Goal: Task Accomplishment & Management: Manage account settings

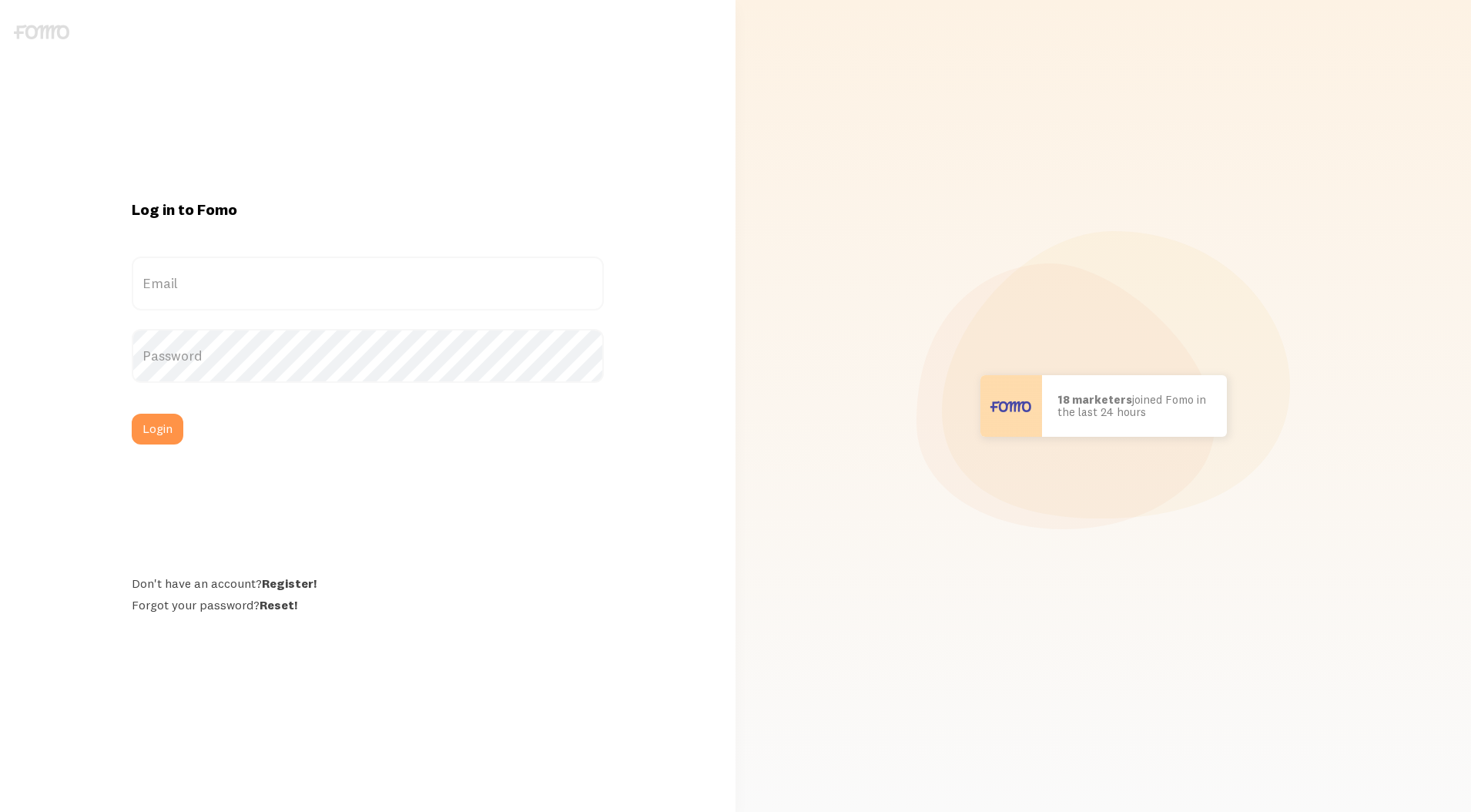
click at [441, 293] on label "Email" at bounding box center [367, 283] width 472 height 54
click at [441, 293] on input "Email" at bounding box center [367, 283] width 472 height 54
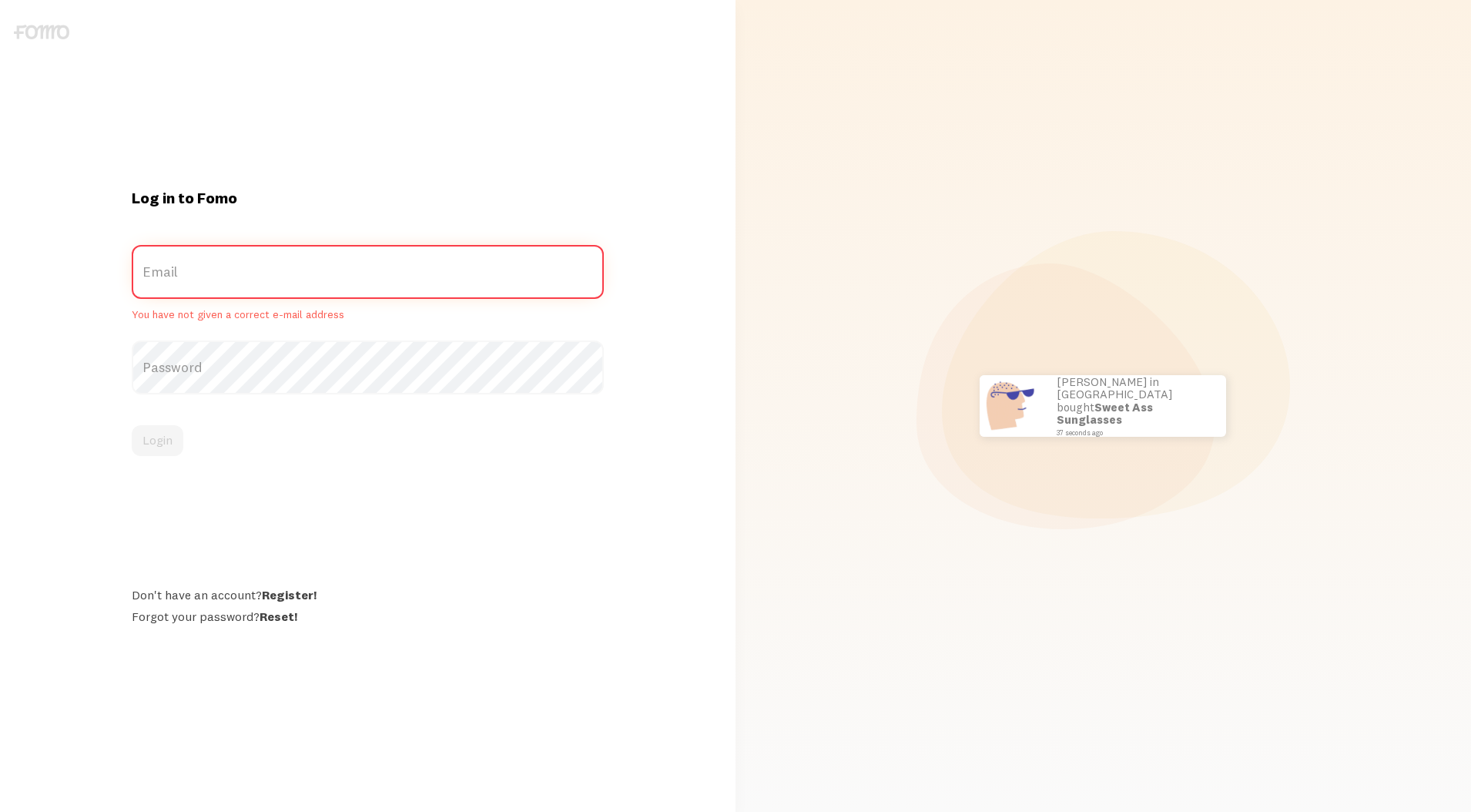
type input "[EMAIL_ADDRESS][DOMAIN_NAME]"
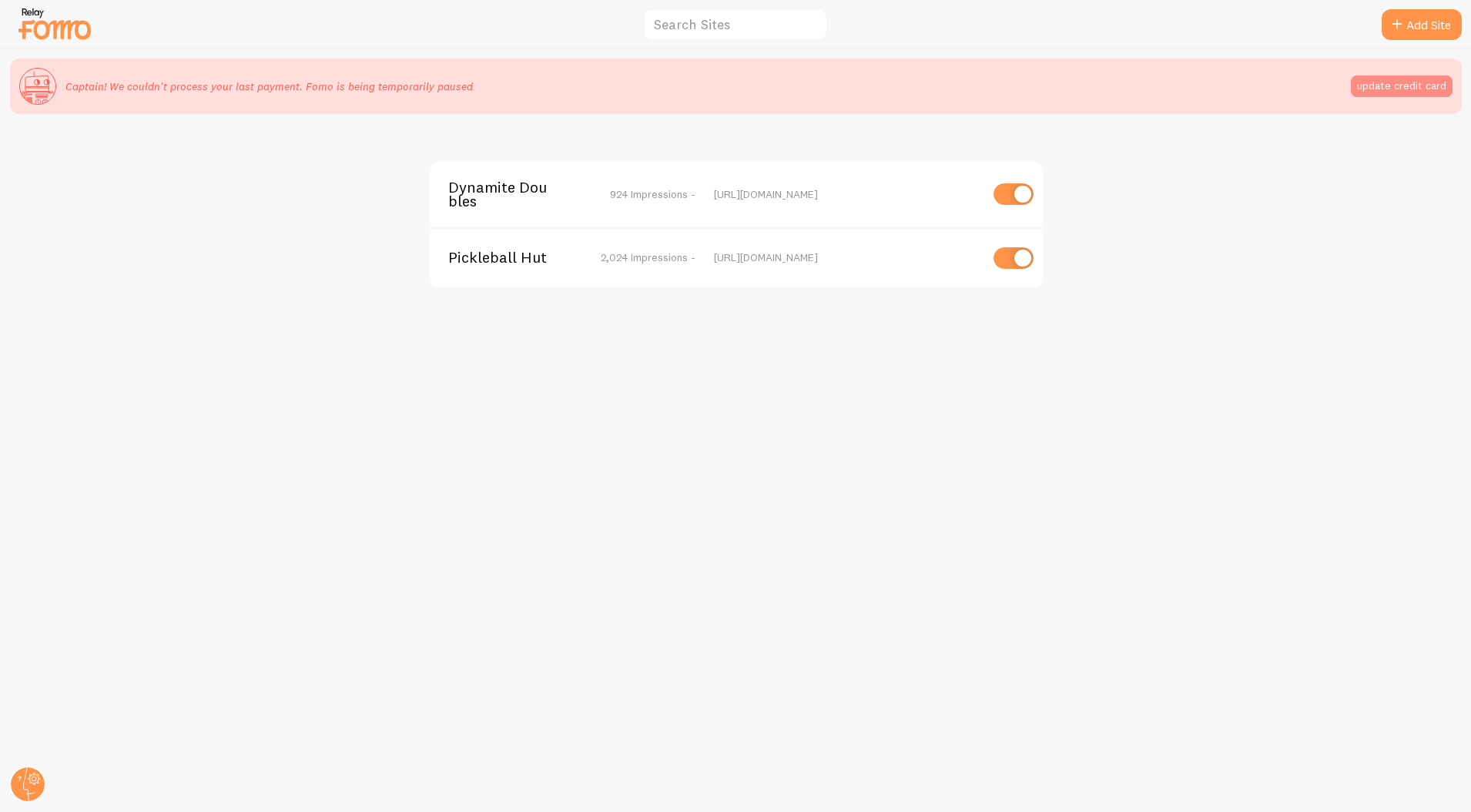
click at [1385, 85] on button "update credit card" at bounding box center [1401, 86] width 102 height 21
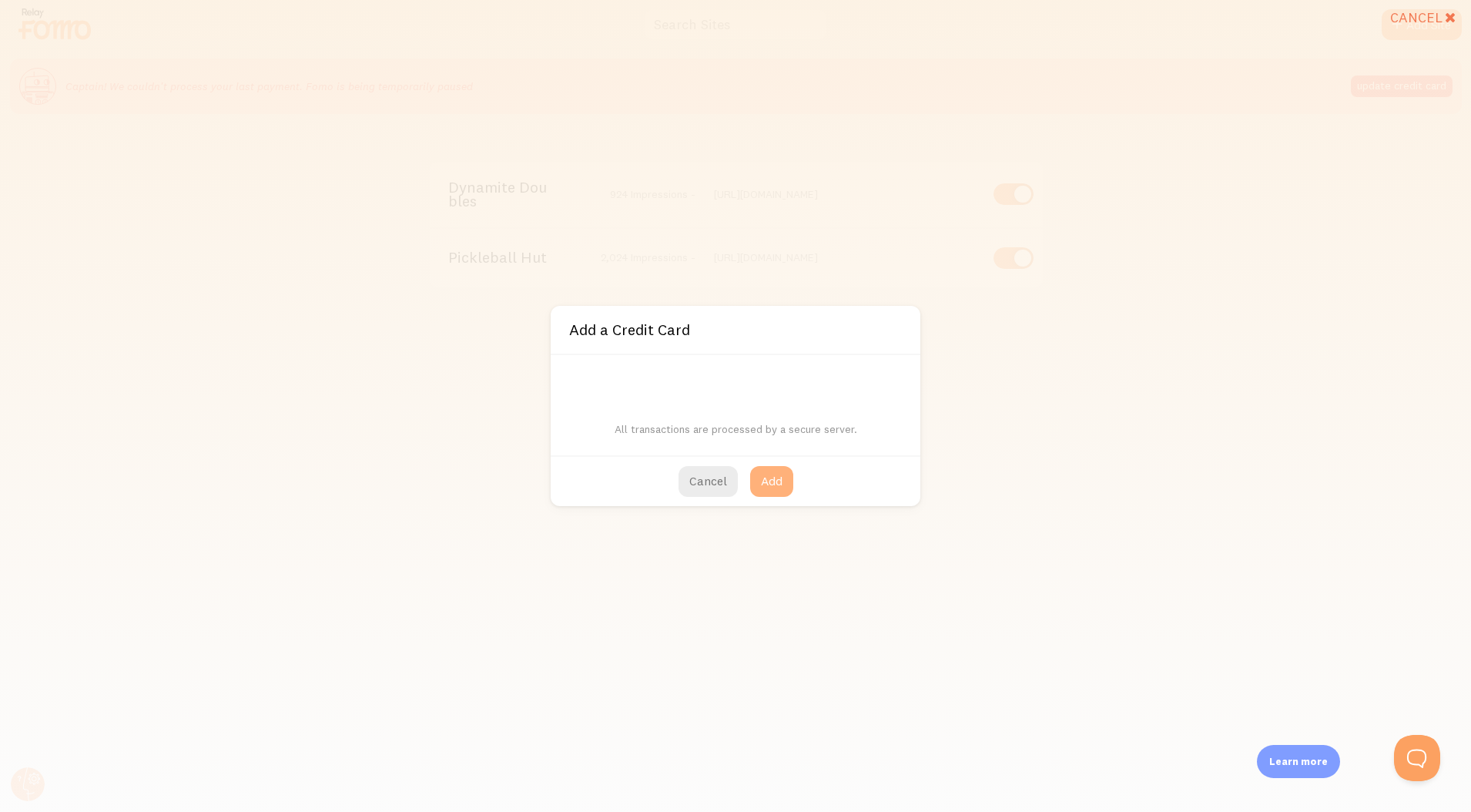
click at [787, 478] on button "Add" at bounding box center [772, 481] width 43 height 31
click at [770, 477] on button "Add" at bounding box center [772, 481] width 43 height 31
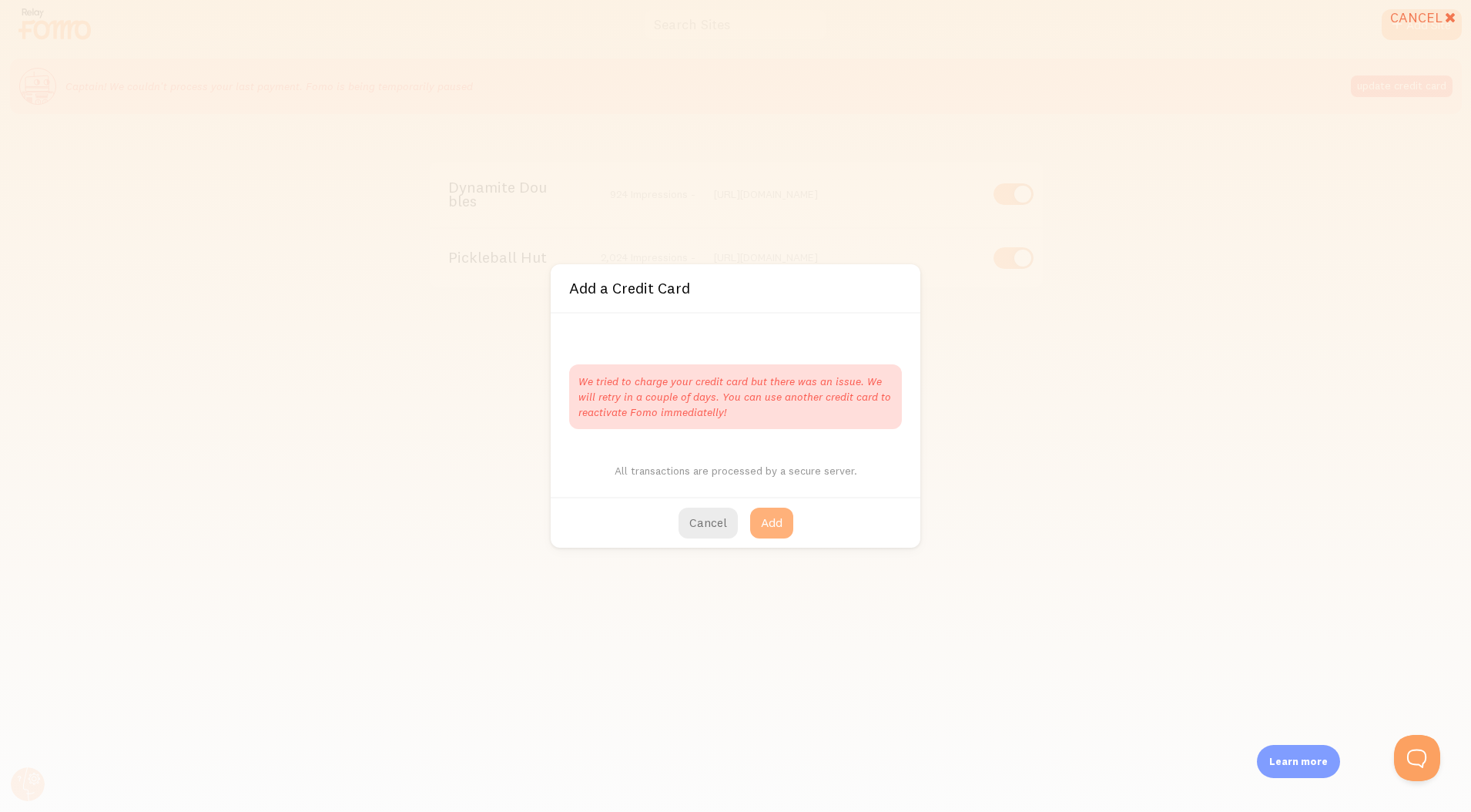
click at [775, 509] on button "Add" at bounding box center [772, 523] width 43 height 31
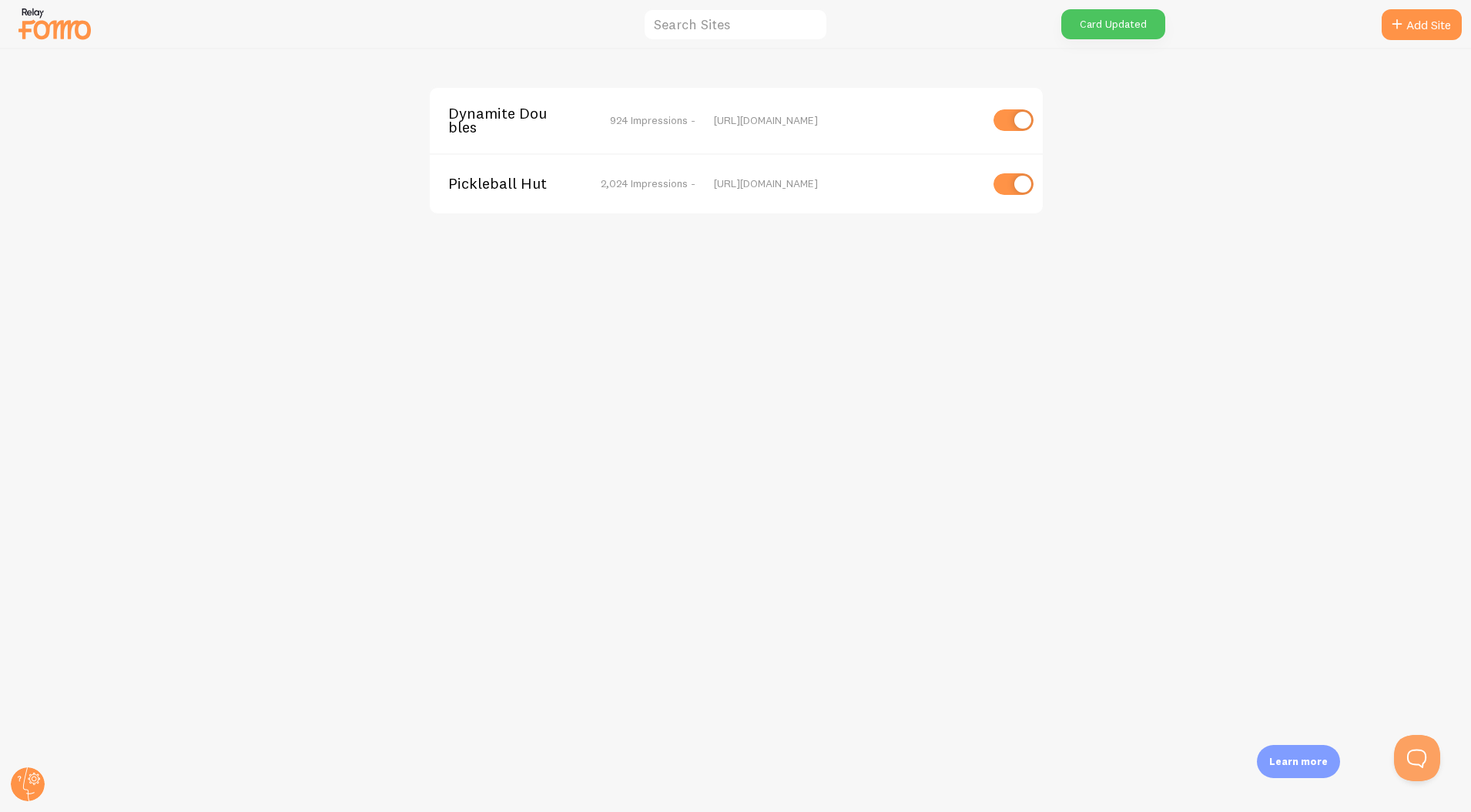
click at [1124, 384] on div "Dynamite Doubles 924 Impressions - [URL][DOMAIN_NAME] Pickleball Hut 2,024 Impr…" at bounding box center [736, 431] width 1471 height 763
click at [14, 789] on circle at bounding box center [27, 784] width 34 height 34
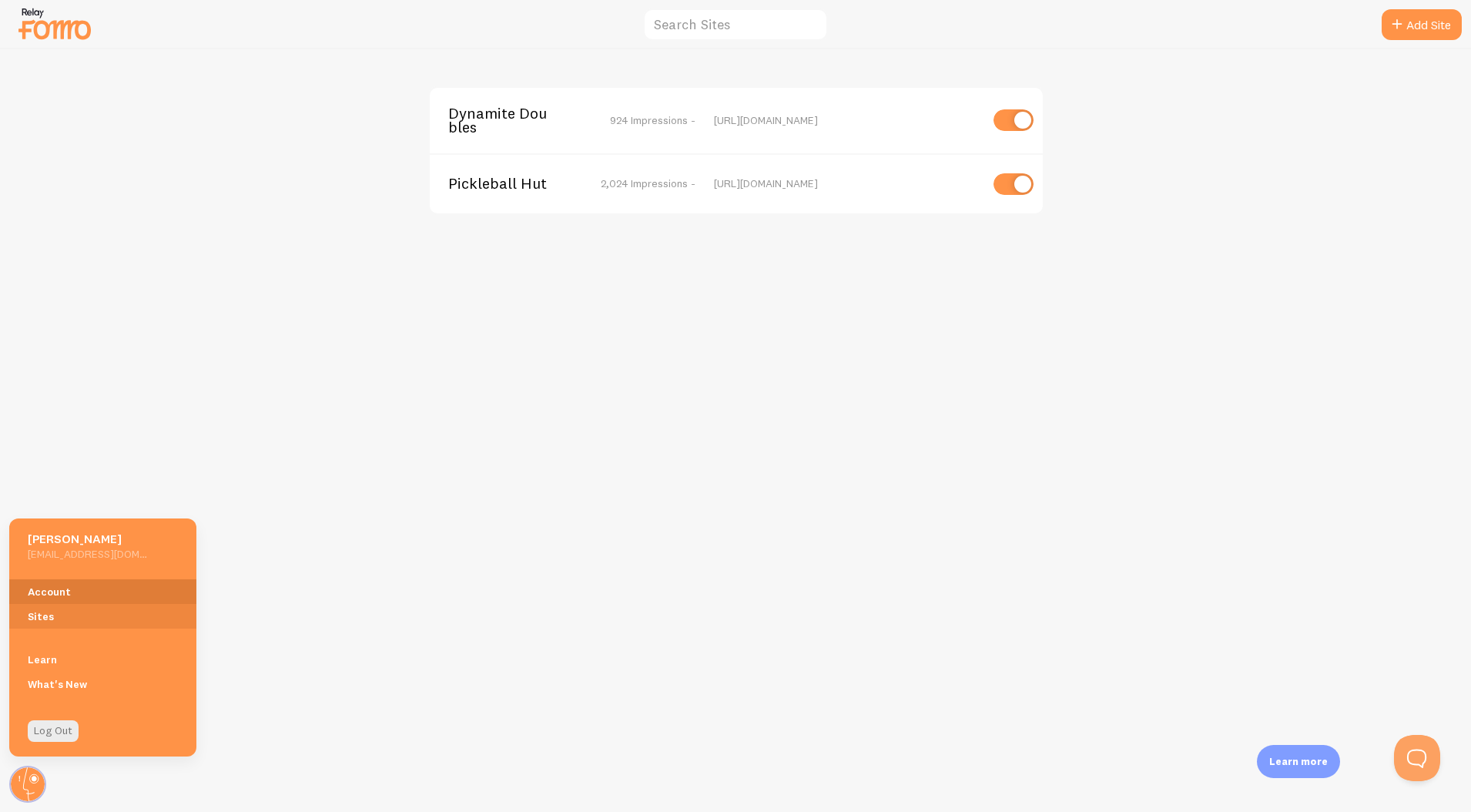
click at [93, 584] on link "Account" at bounding box center [102, 591] width 187 height 25
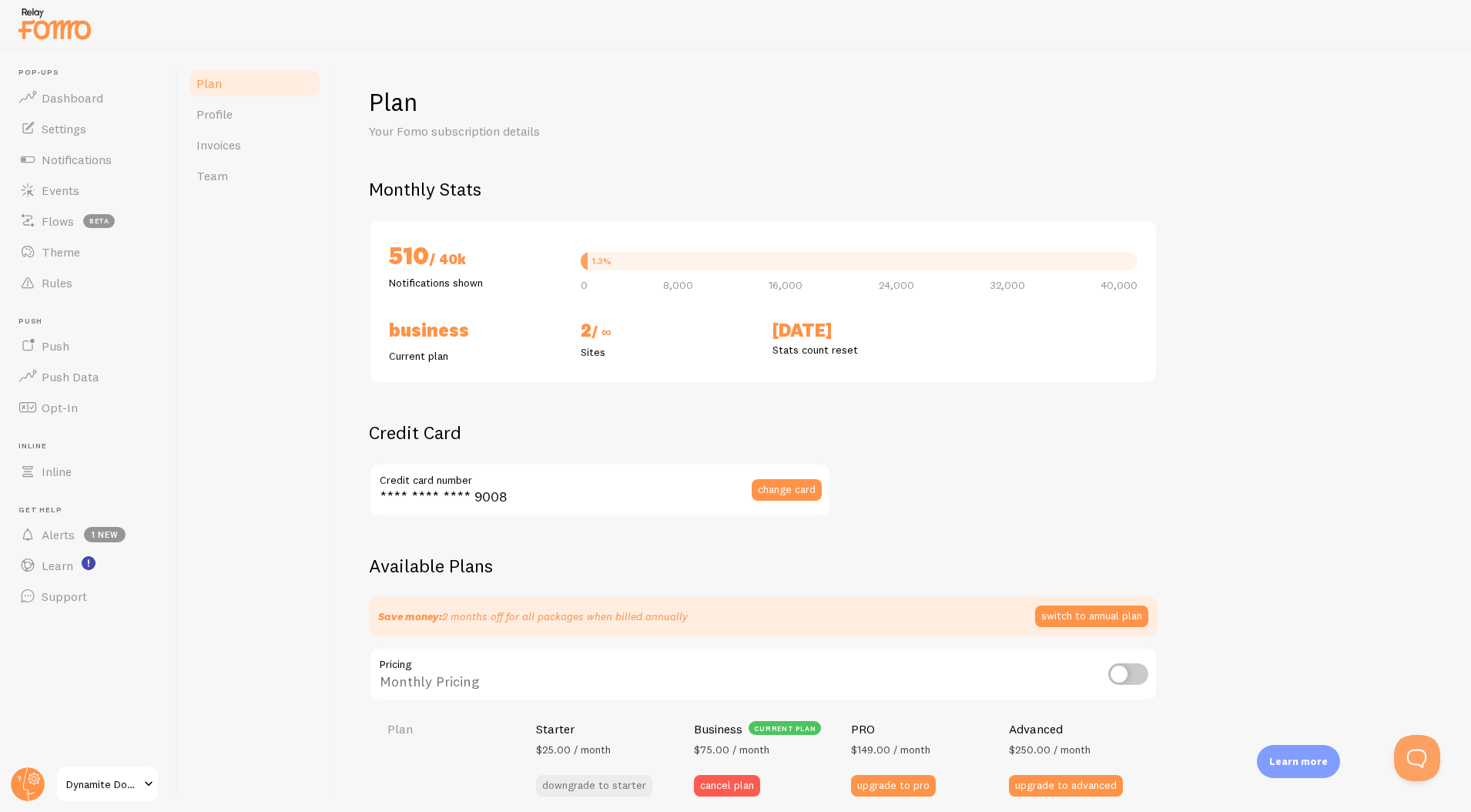
checkbox input "true"
click at [243, 130] on link "Invoices" at bounding box center [254, 145] width 135 height 31
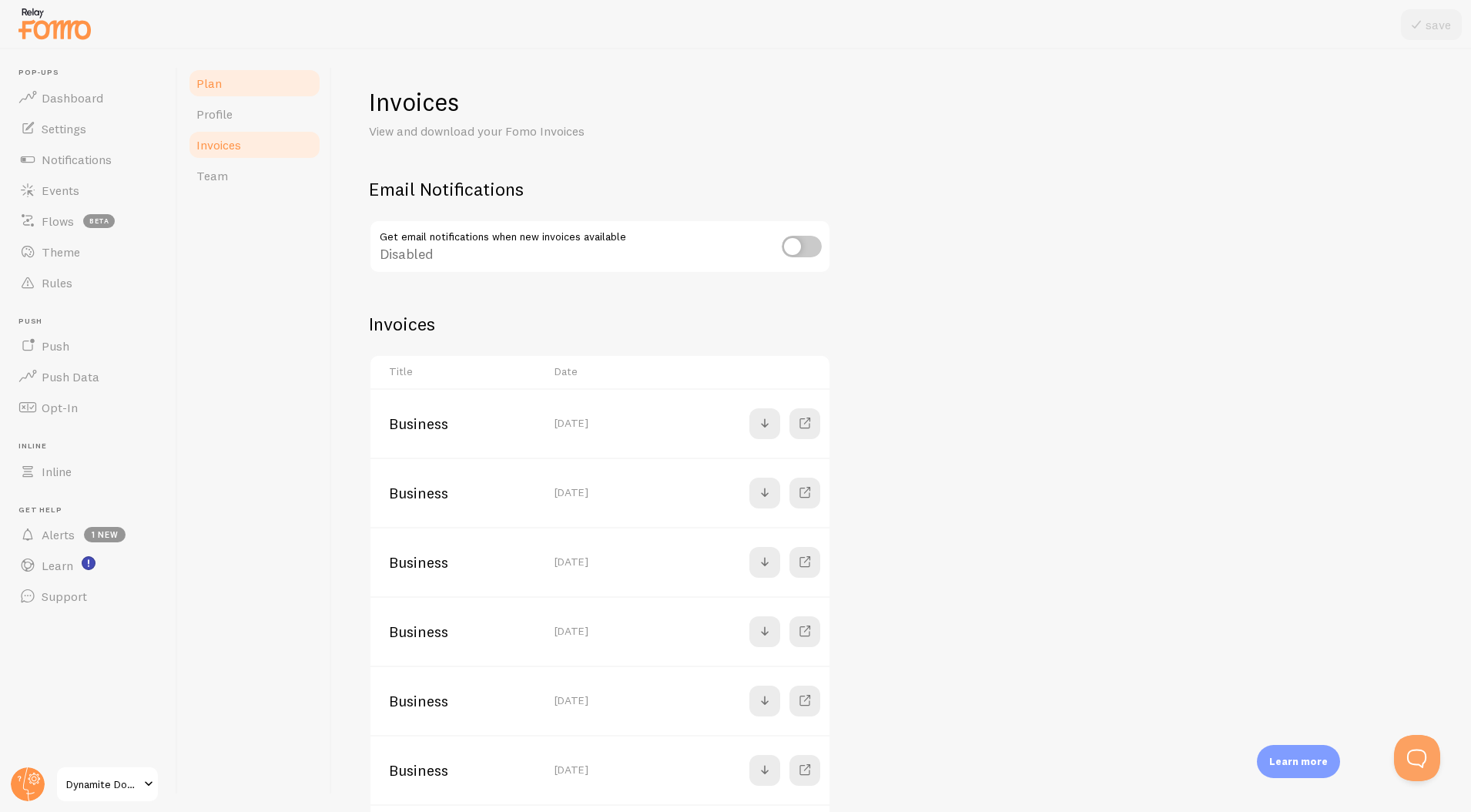
click at [262, 80] on link "Plan" at bounding box center [254, 83] width 135 height 31
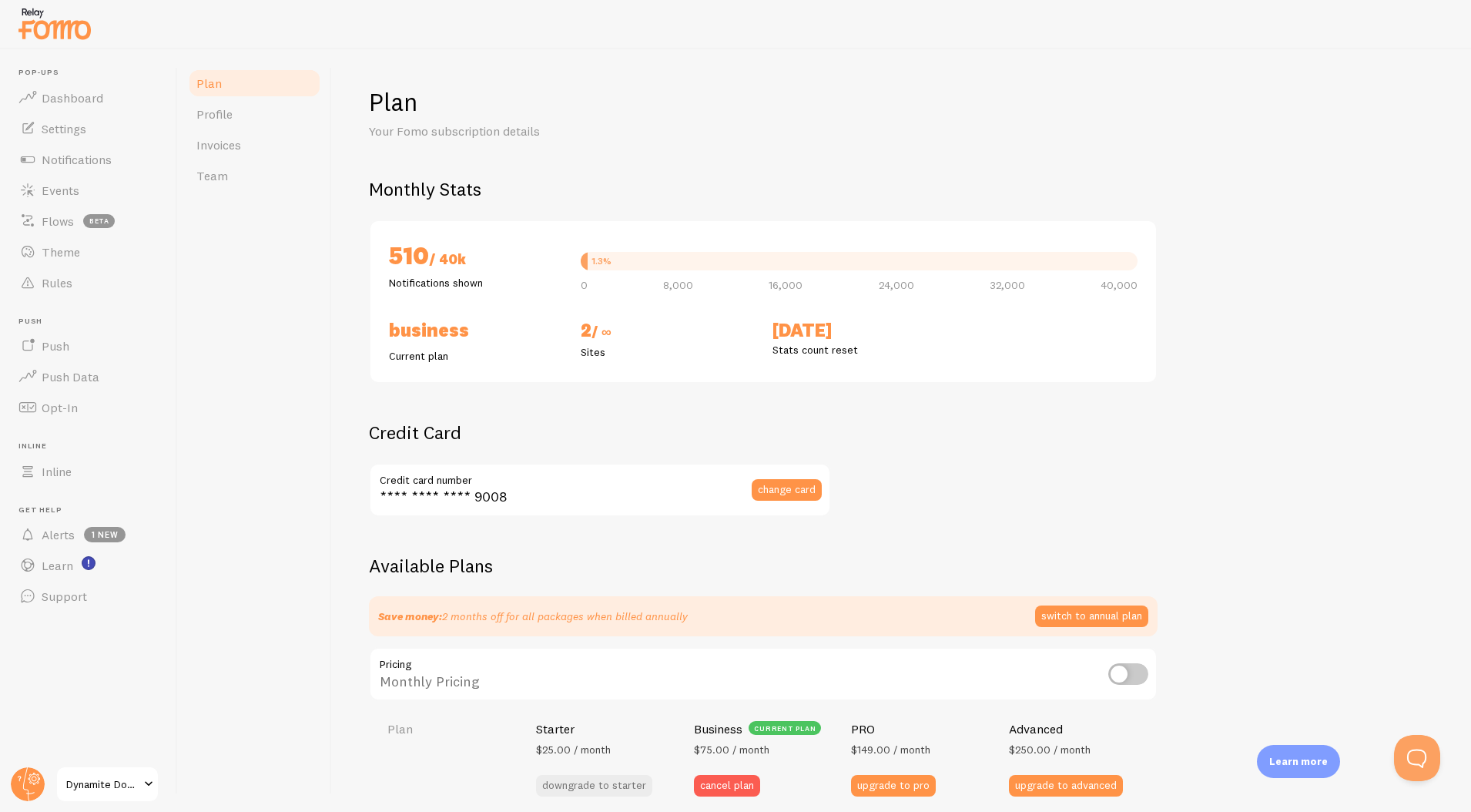
checkbox input "true"
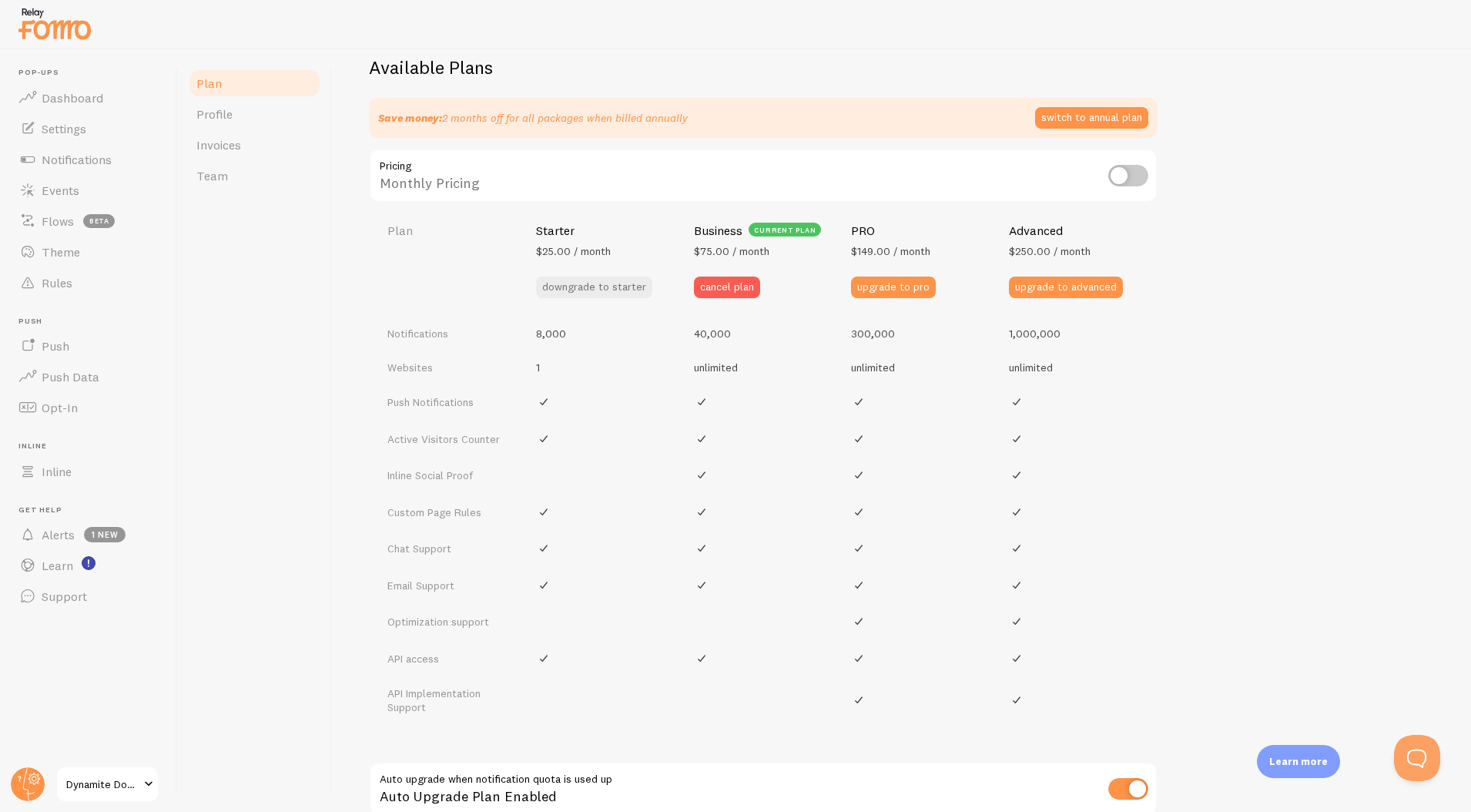
scroll to position [474, 0]
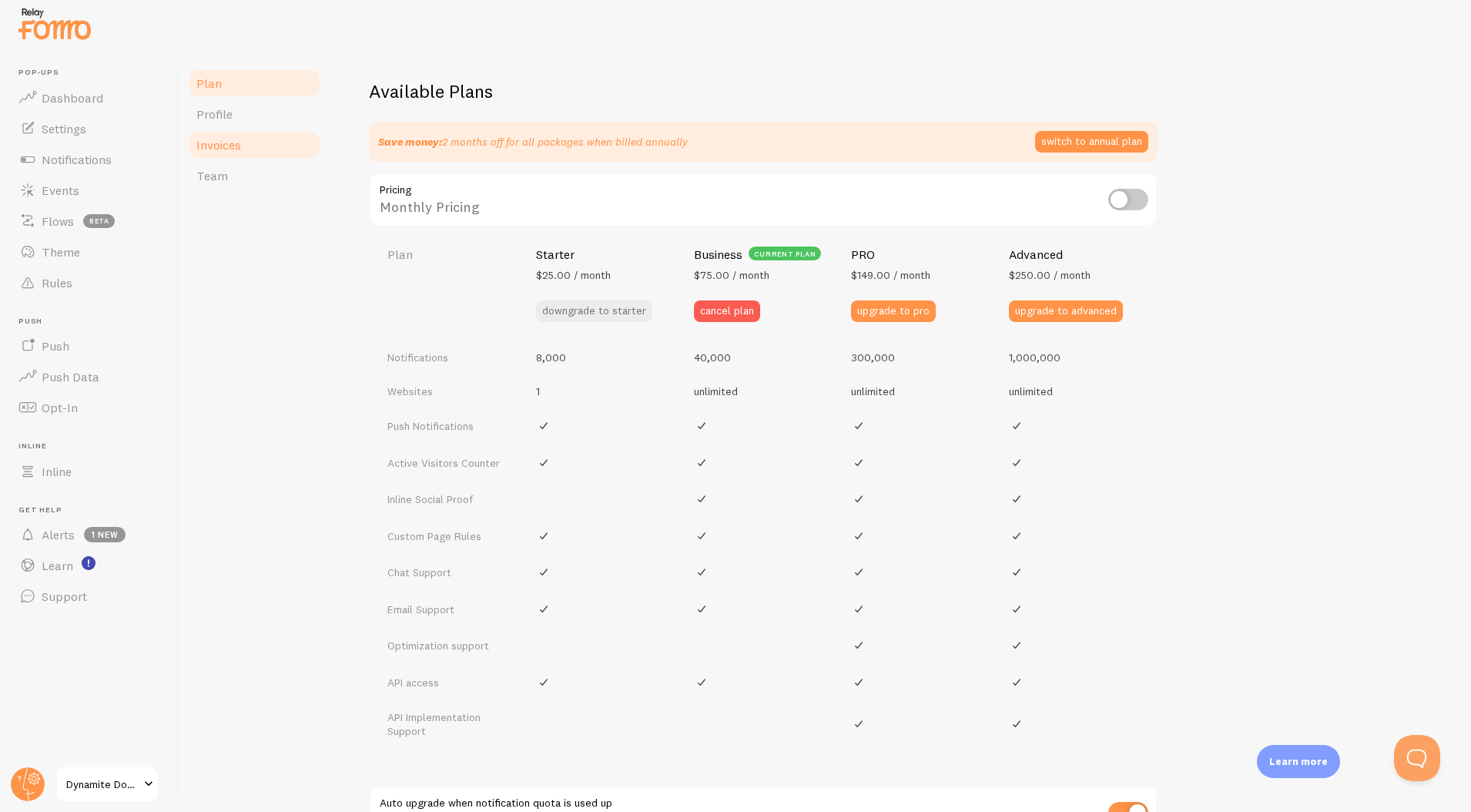
click at [232, 145] on span "Invoices" at bounding box center [218, 144] width 45 height 15
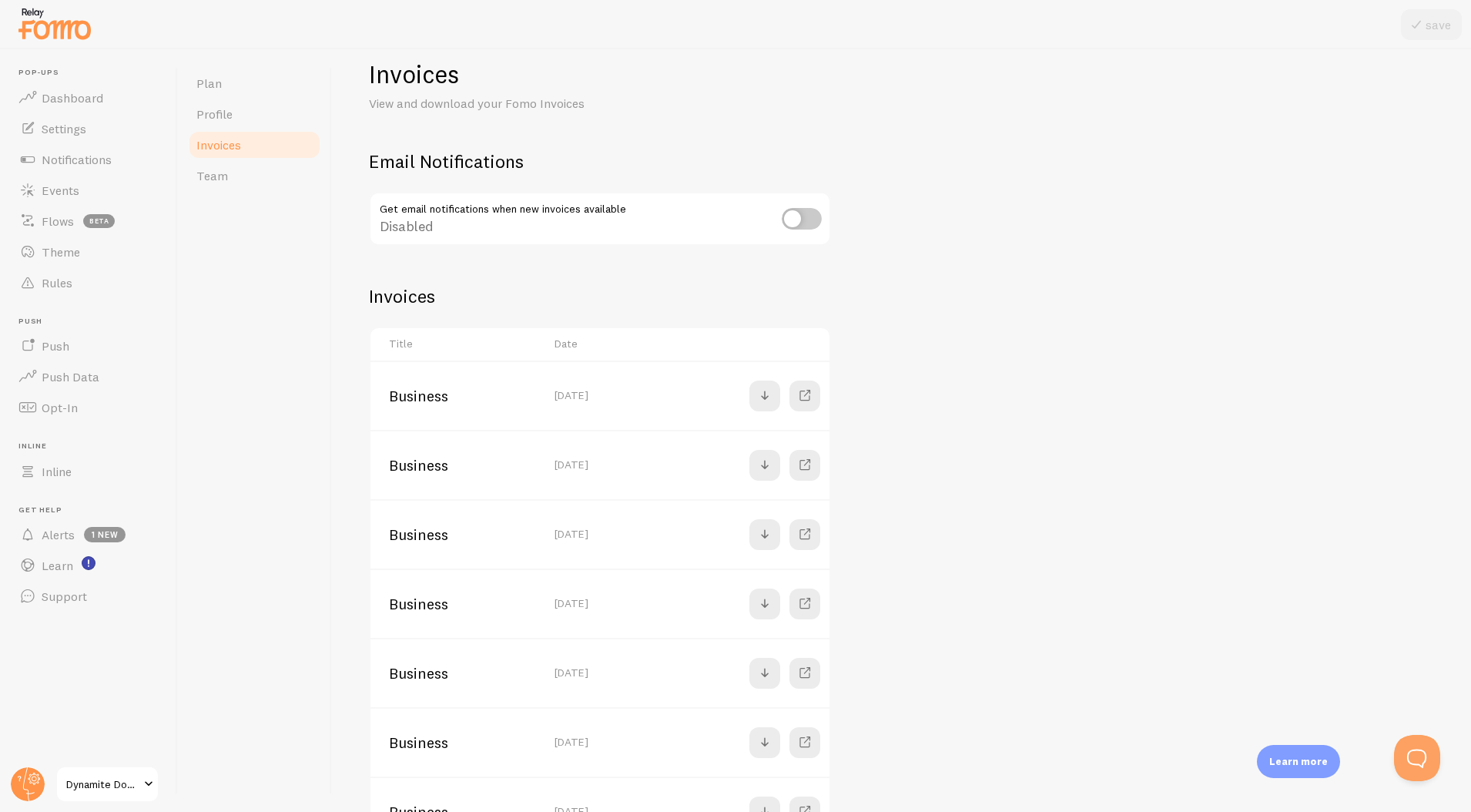
scroll to position [24, 0]
click at [813, 228] on input "checkbox" at bounding box center [802, 222] width 40 height 21
checkbox input "true"
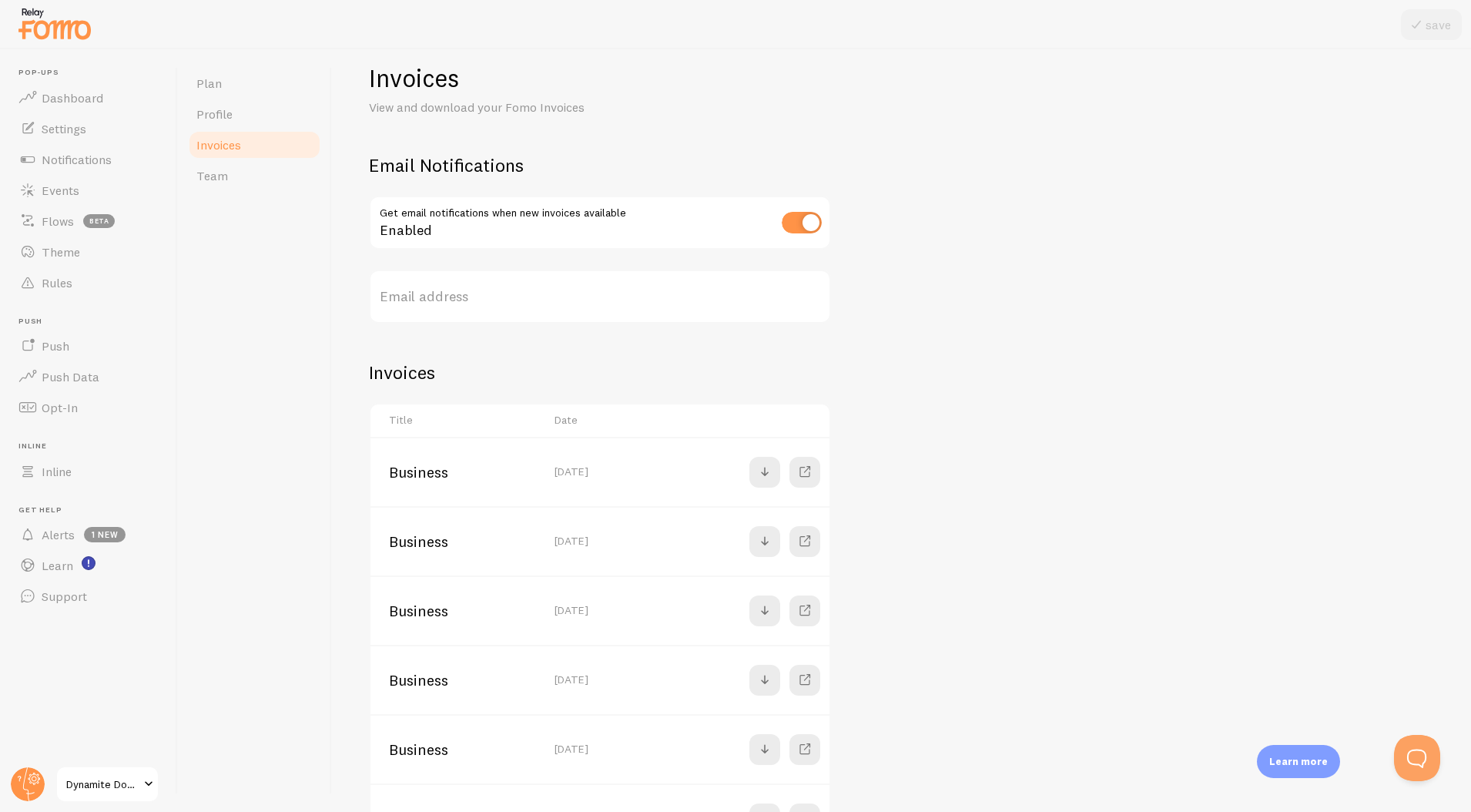
click at [554, 313] on label "Email address" at bounding box center [600, 296] width 463 height 54
click at [554, 313] on input "Email address" at bounding box center [600, 296] width 463 height 54
type input "[EMAIL_ADDRESS][DOMAIN_NAME]"
click at [1430, 27] on button "save" at bounding box center [1431, 24] width 61 height 31
click at [64, 535] on span "Alerts" at bounding box center [58, 534] width 34 height 15
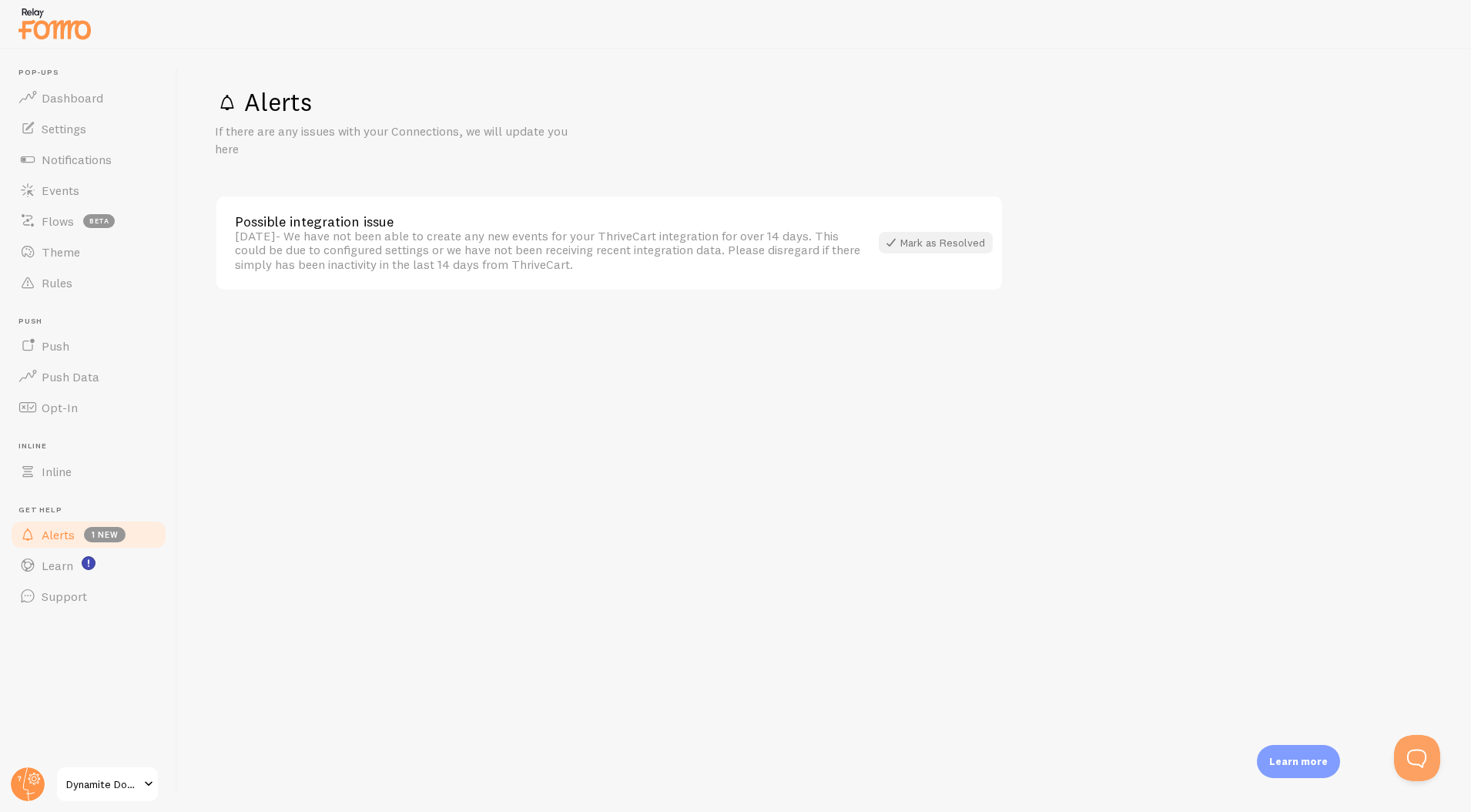
click at [945, 244] on div "Mark as Resolved" at bounding box center [936, 243] width 114 height 21
